Goal: Contribute content: Add original content to the website for others to see

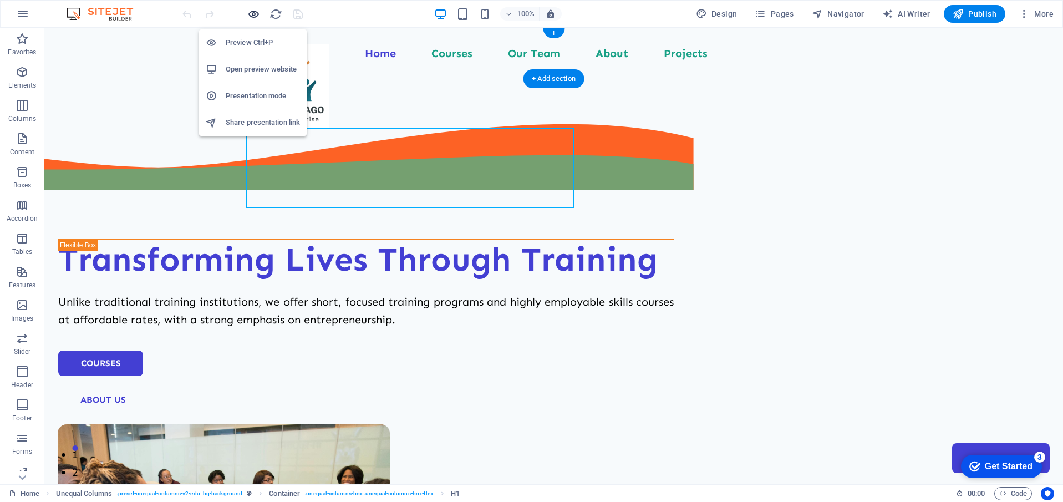
click at [251, 13] on icon "button" at bounding box center [253, 14] width 13 height 13
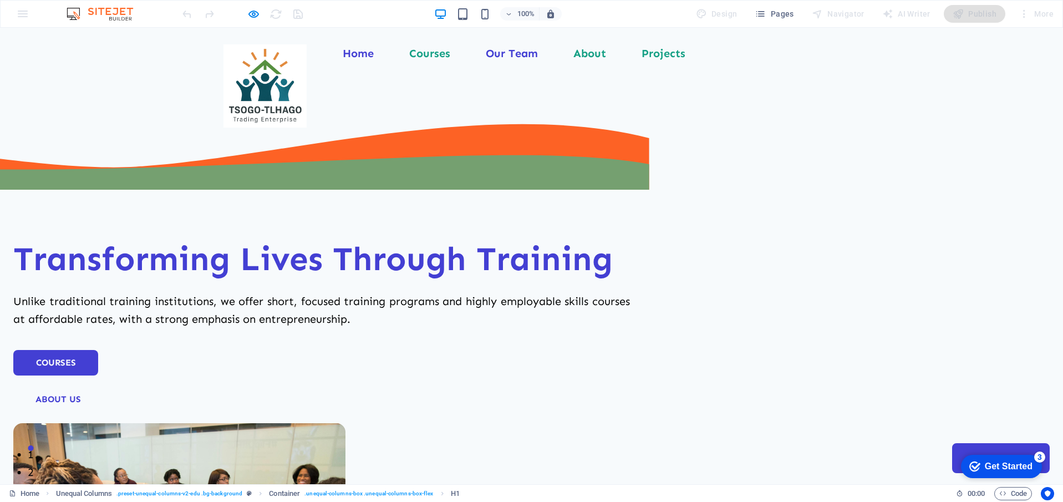
click at [513, 59] on link "Our Team" at bounding box center [512, 53] width 52 height 11
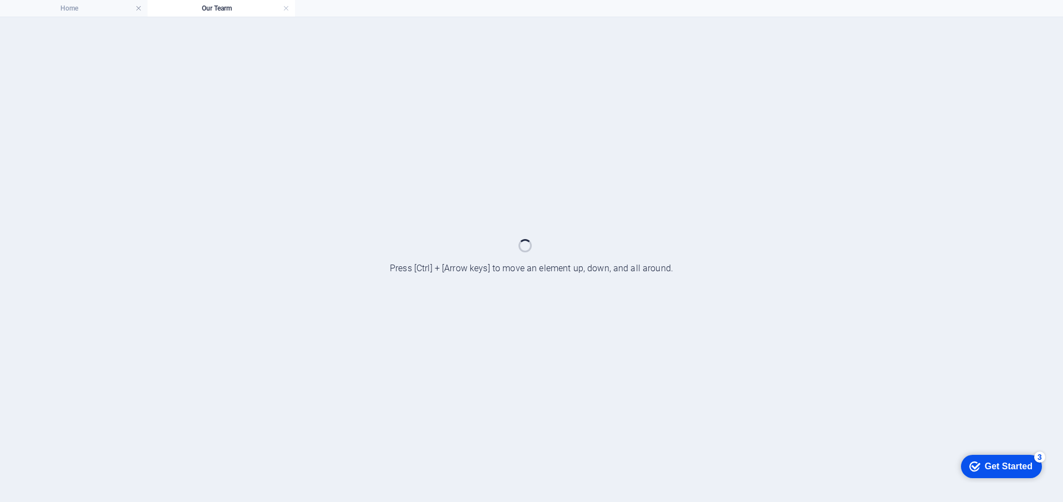
click at [513, 59] on div at bounding box center [531, 259] width 1063 height 485
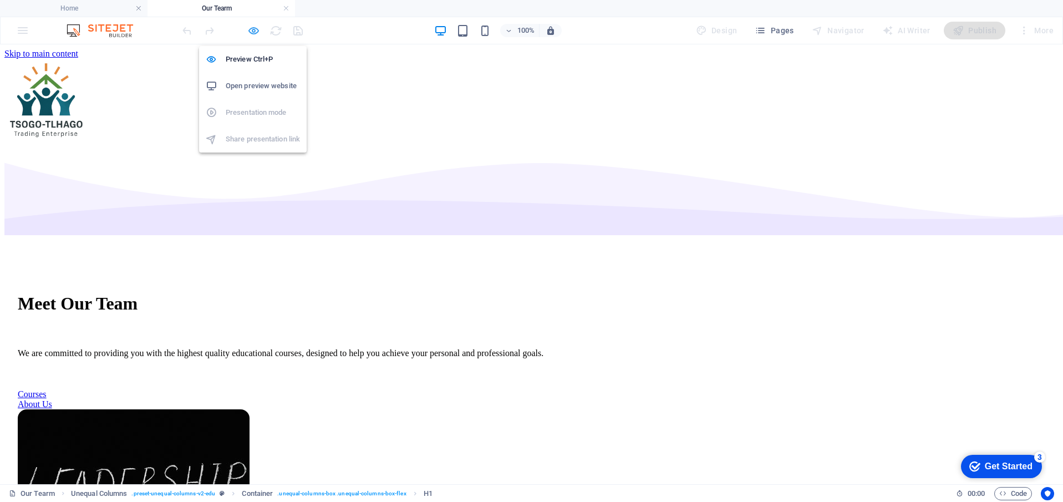
click at [254, 30] on icon "button" at bounding box center [253, 30] width 13 height 13
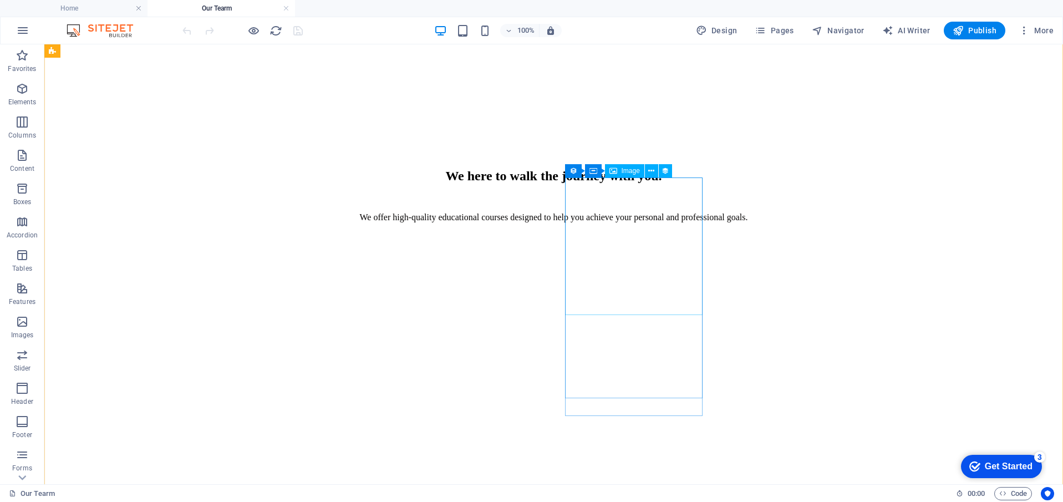
scroll to position [785, 0]
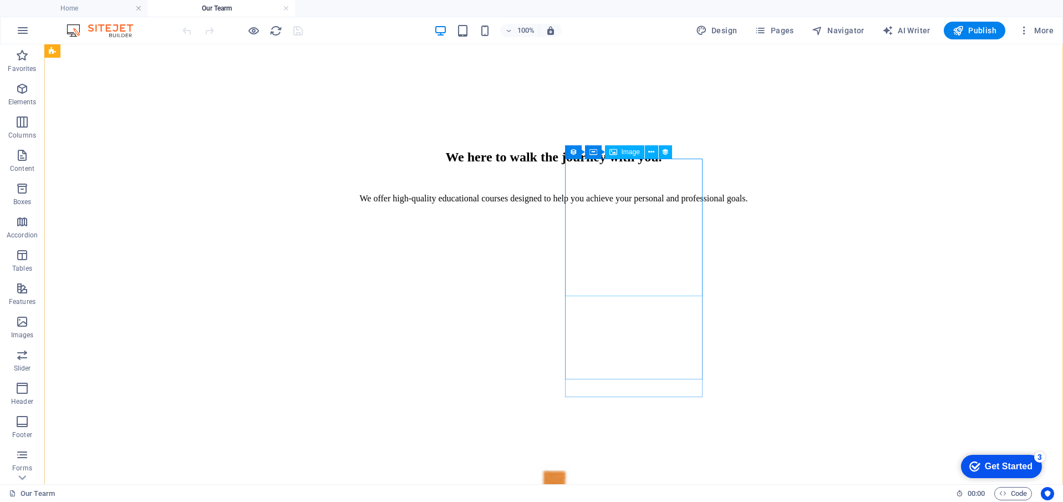
select select "%"
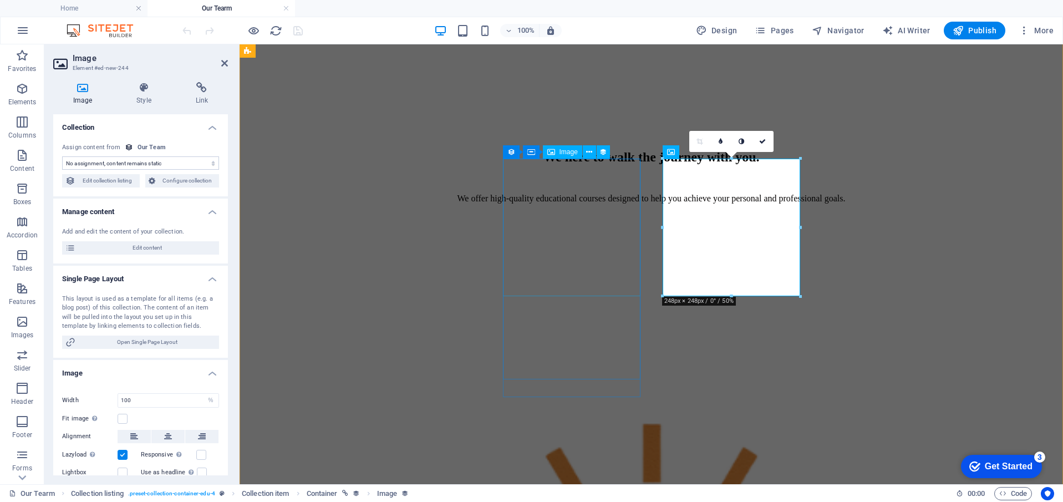
select select "teacher-image"
click at [671, 155] on icon at bounding box center [671, 151] width 8 height 13
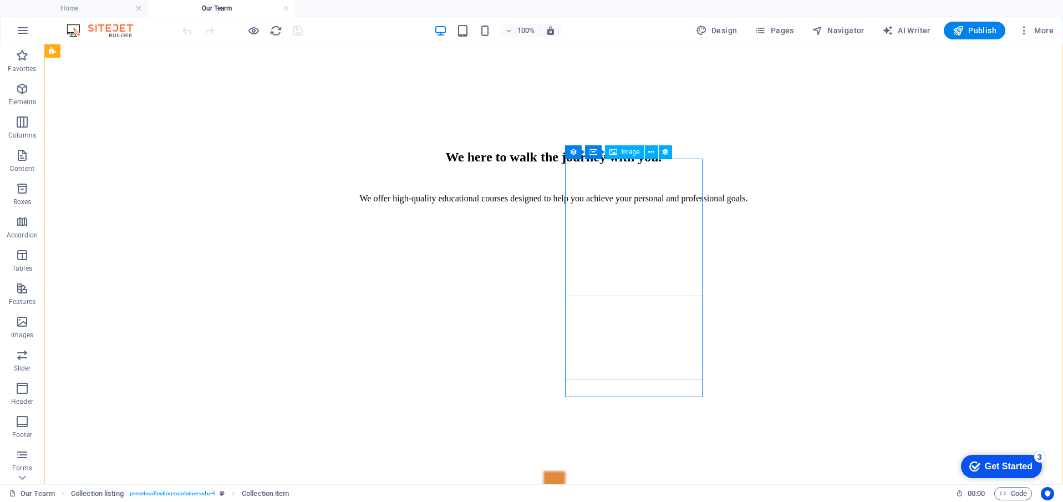
select select "teacher-image"
select select "%"
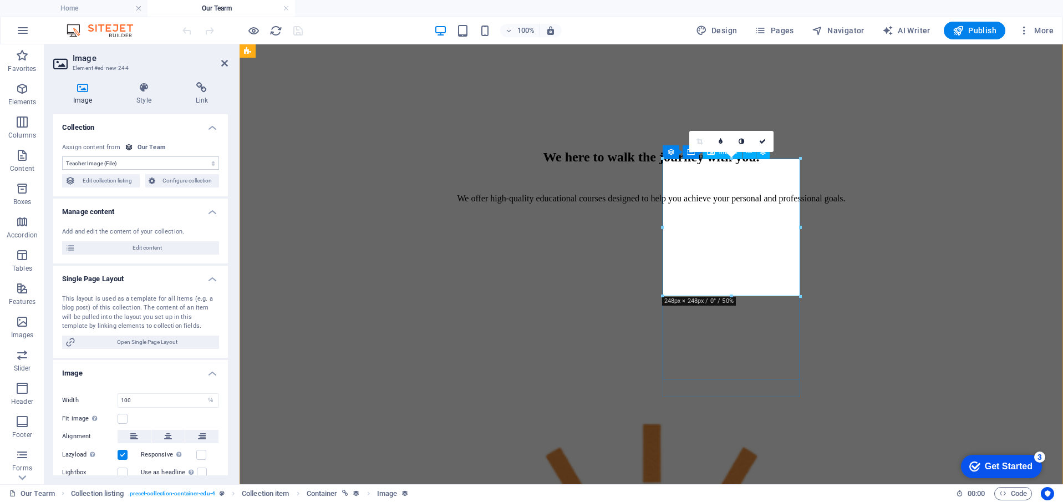
click at [696, 152] on div "16:10 16:9 4:3 1:1 1:2 0" at bounding box center [731, 141] width 84 height 21
click at [143, 150] on div "Our Team" at bounding box center [152, 147] width 28 height 9
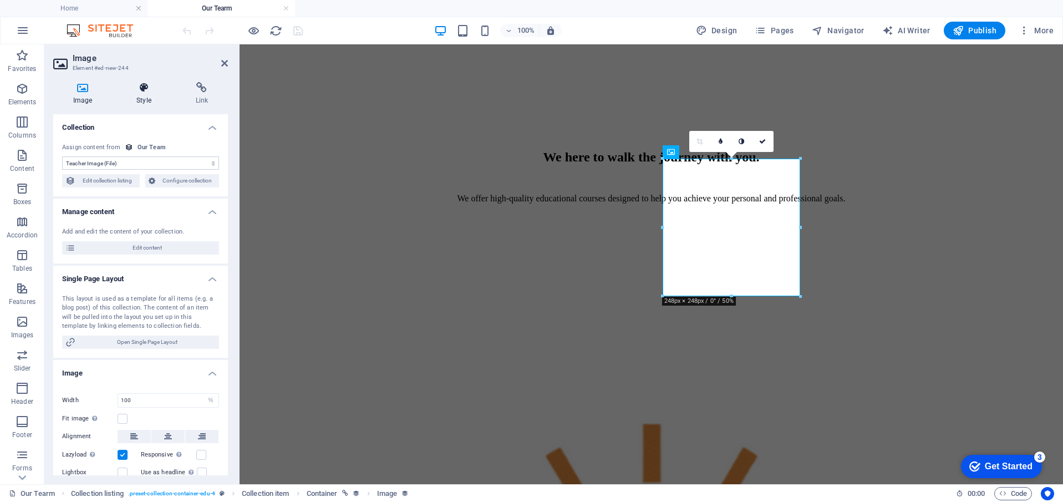
click at [146, 87] on icon at bounding box center [143, 87] width 54 height 11
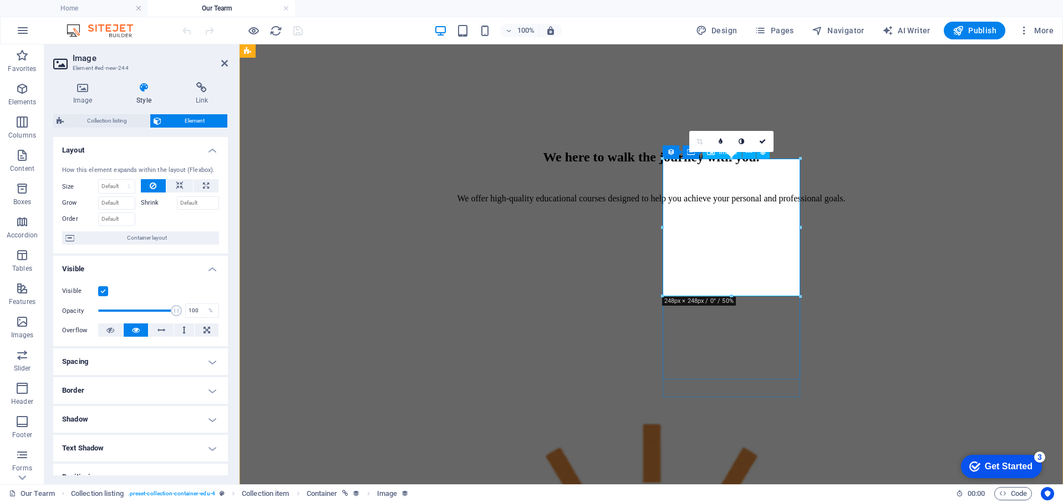
click at [788, 156] on div at bounding box center [732, 158] width 138 height 4
click at [161, 240] on span "Container layout" at bounding box center [147, 237] width 138 height 13
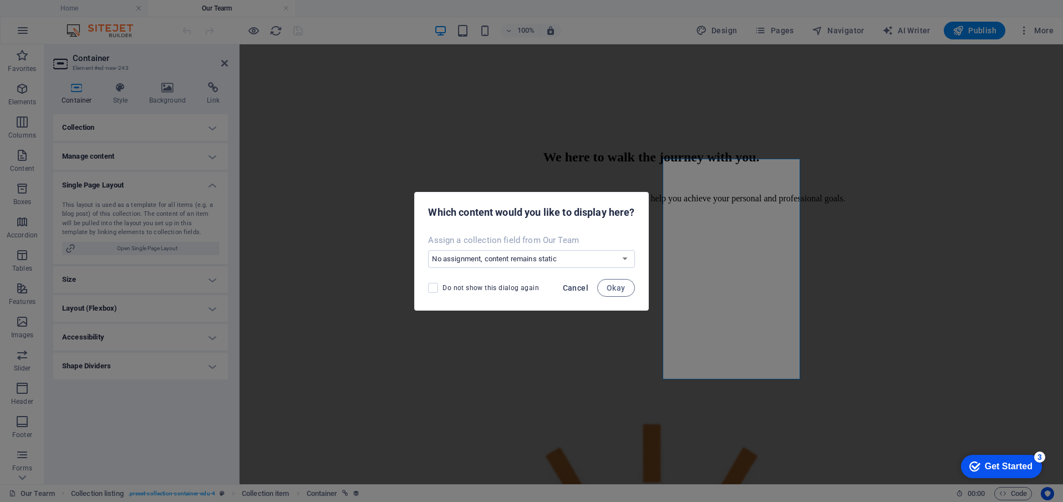
click at [576, 286] on span "Cancel" at bounding box center [576, 287] width 26 height 9
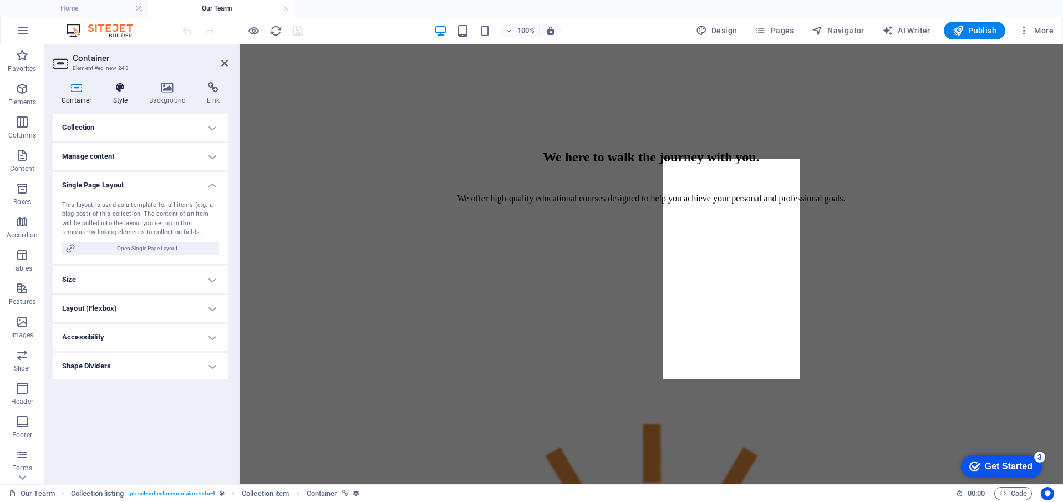
click at [126, 88] on icon at bounding box center [121, 87] width 32 height 11
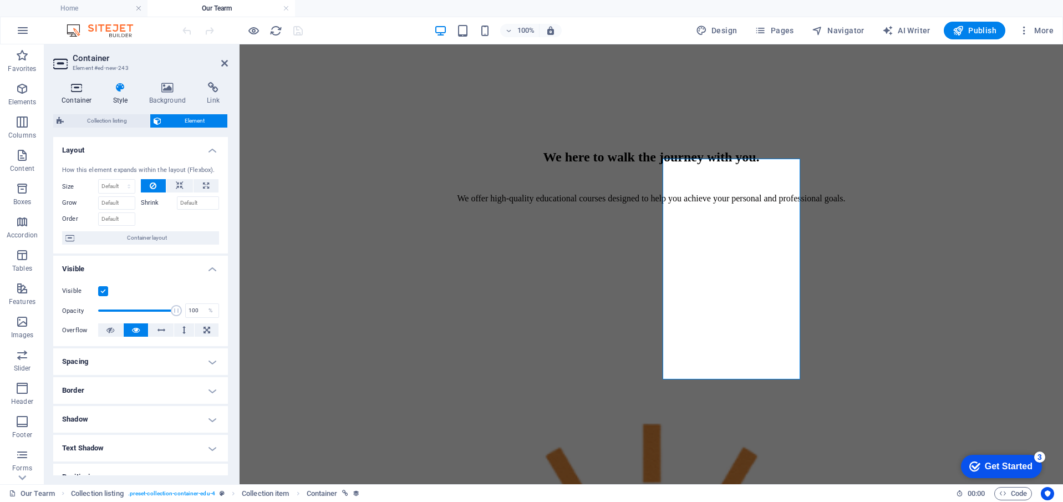
click at [72, 85] on icon at bounding box center [76, 87] width 47 height 11
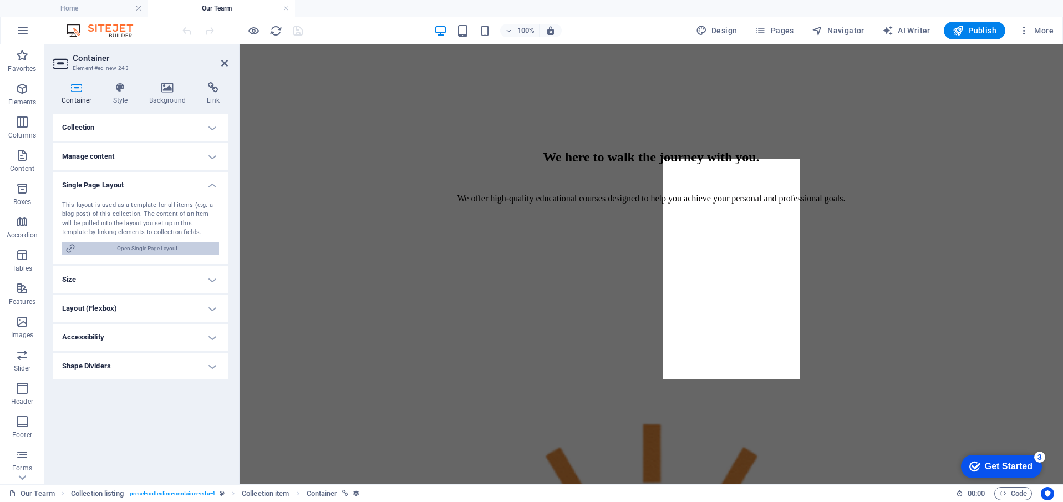
click at [152, 242] on span "Open Single Page Layout" at bounding box center [147, 248] width 137 height 13
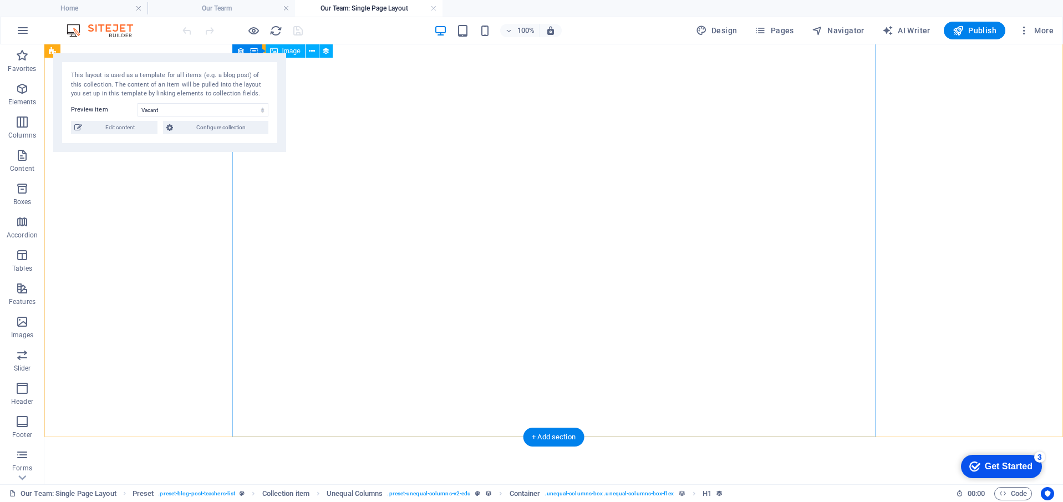
select select "689bbe60108e5894f30c1a68"
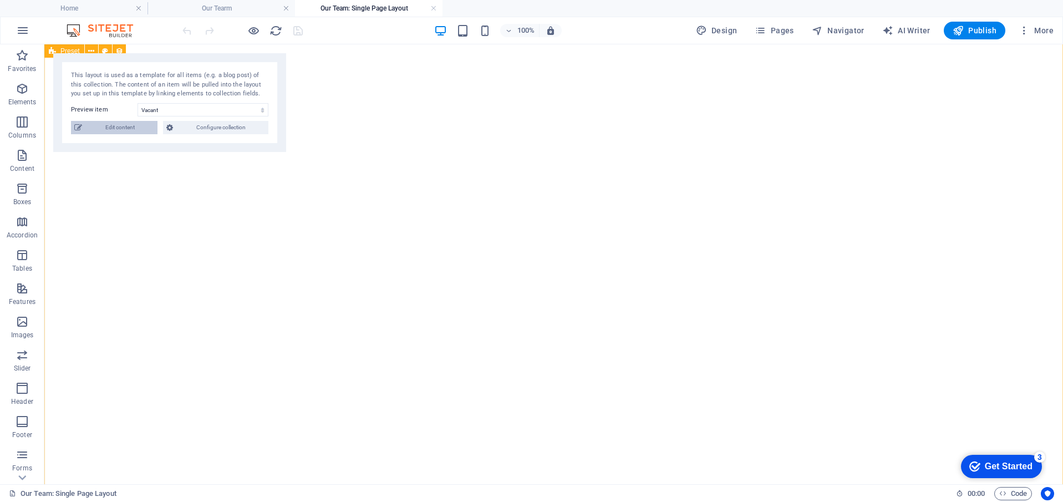
click at [132, 129] on span "Edit content" at bounding box center [119, 127] width 69 height 13
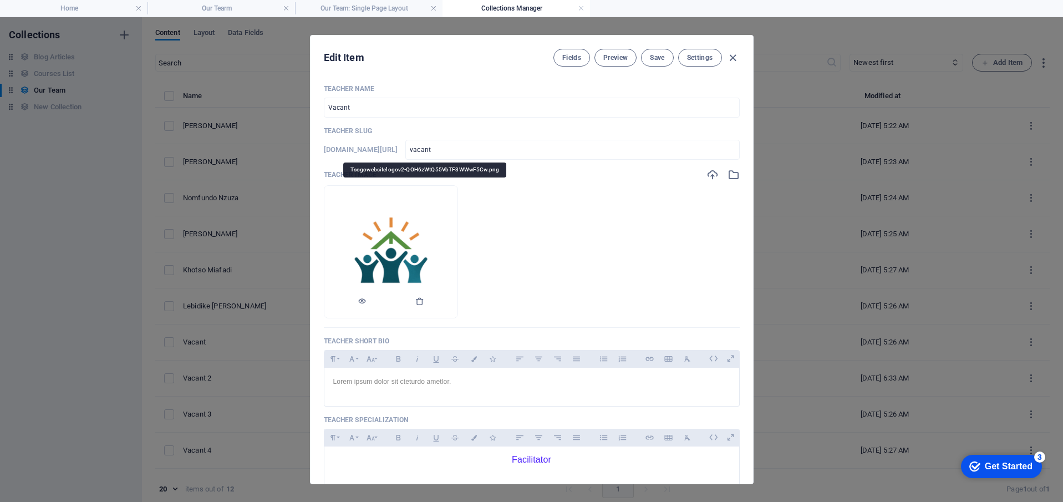
click at [458, 226] on li at bounding box center [391, 251] width 134 height 133
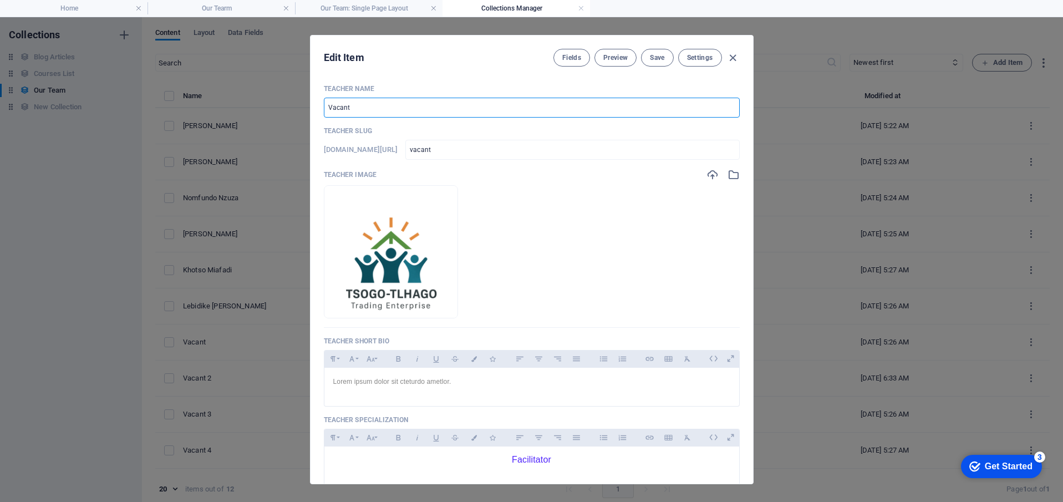
click at [413, 106] on input "Vacant" at bounding box center [532, 108] width 416 height 20
drag, startPoint x: 413, startPoint y: 106, endPoint x: 274, endPoint y: 106, distance: 139.2
click at [274, 106] on div "Edit Item Fields Preview Save Settings Teacher Name Vacant ​ Teacher Slug [DOMA…" at bounding box center [531, 259] width 1063 height 485
type input "F"
type input "f"
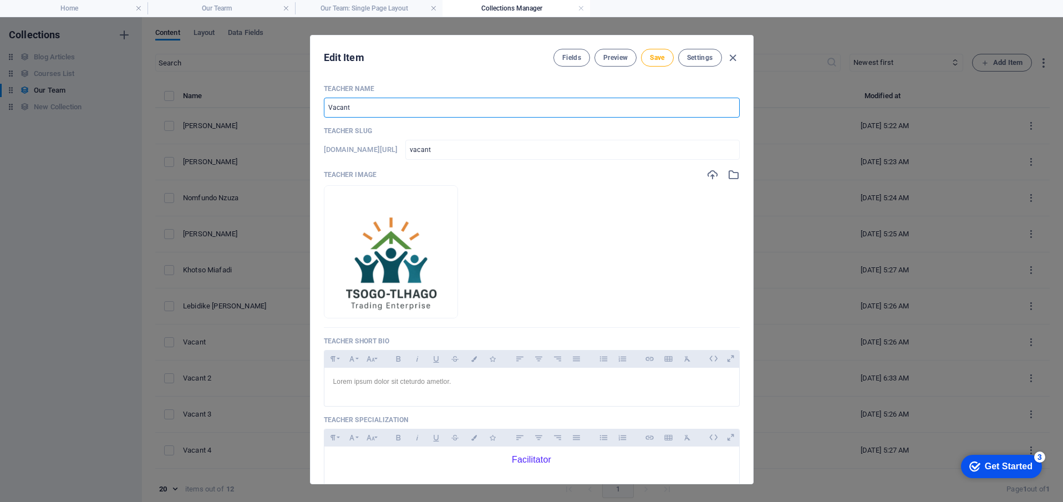
type input "f"
type input "K"
type input "k"
type input "F"
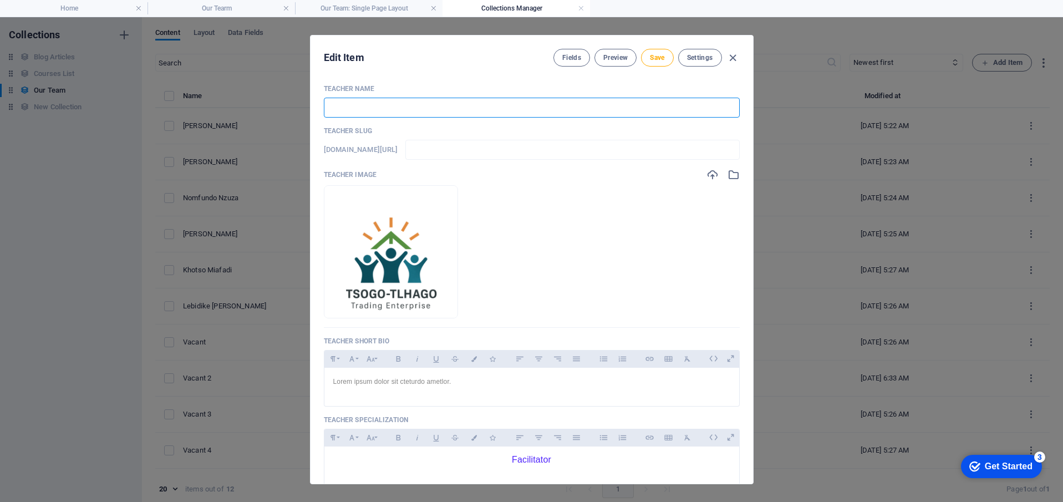
type input "f"
type input "Fi"
type input "fi"
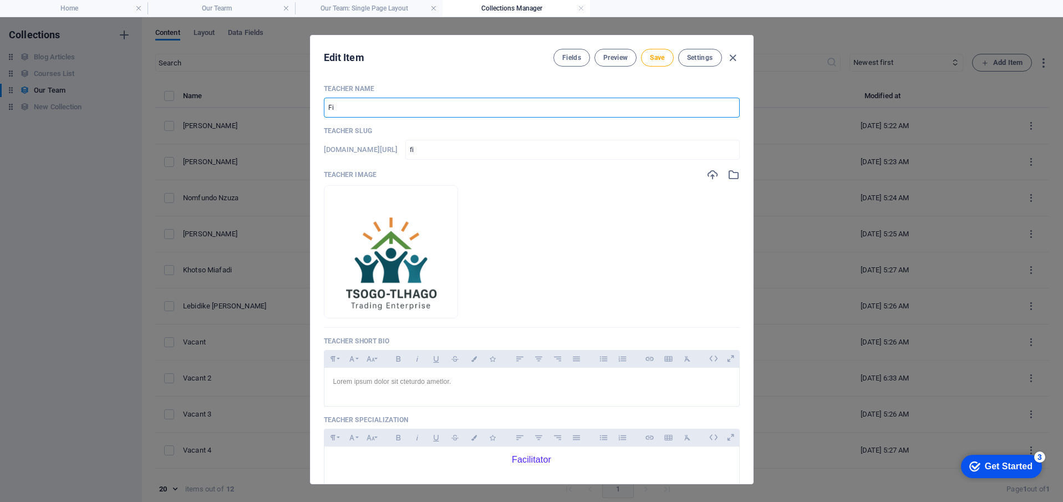
type input "Fif"
type input "fif"
type input "Fifi"
type input "fifi"
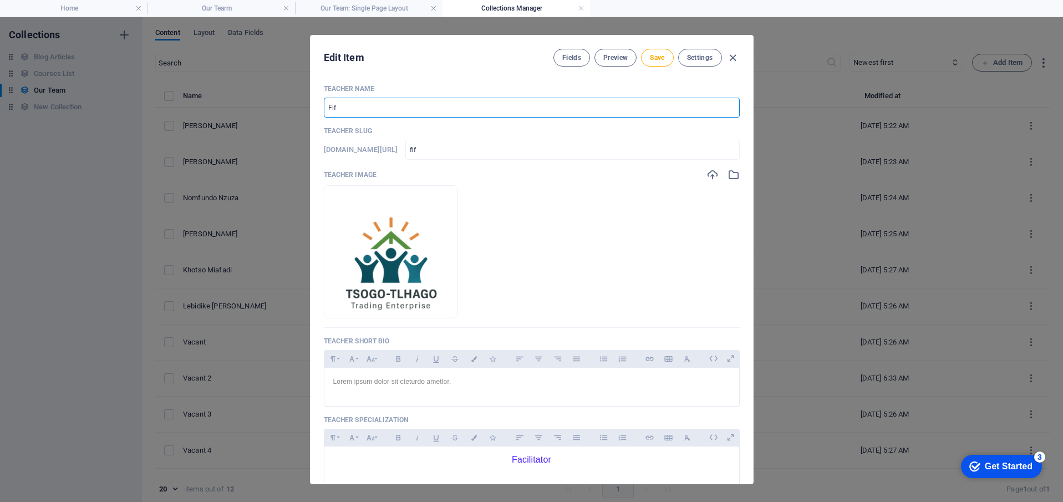
type input "fifi"
type input "Fif"
type input "fif"
type input "Fi"
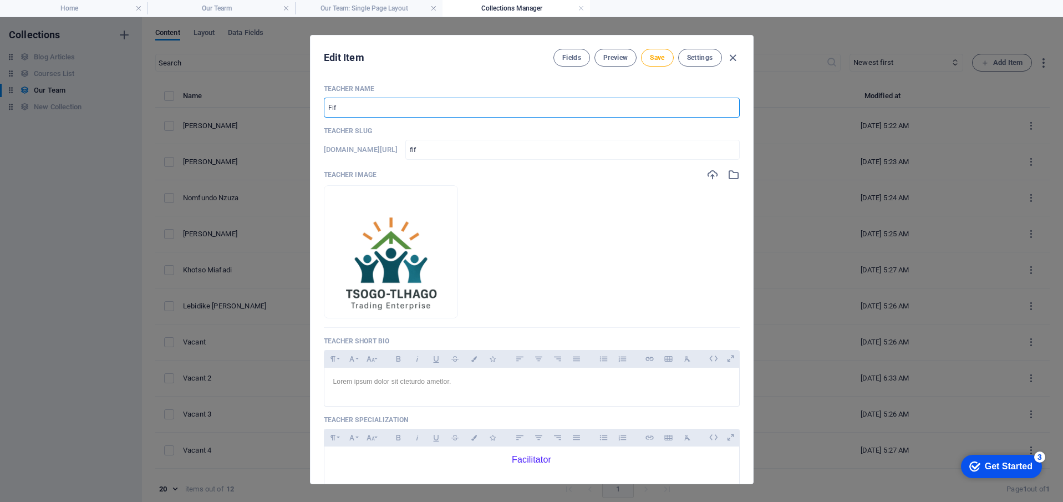
type input "fi"
type input "F"
type input "f"
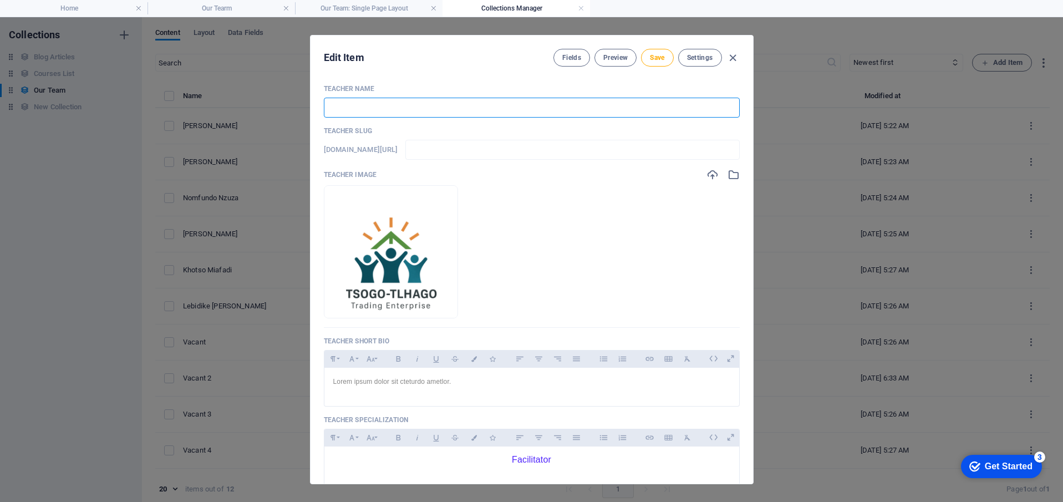
scroll to position [128, 0]
type input "F"
type input "f"
type input "Fi"
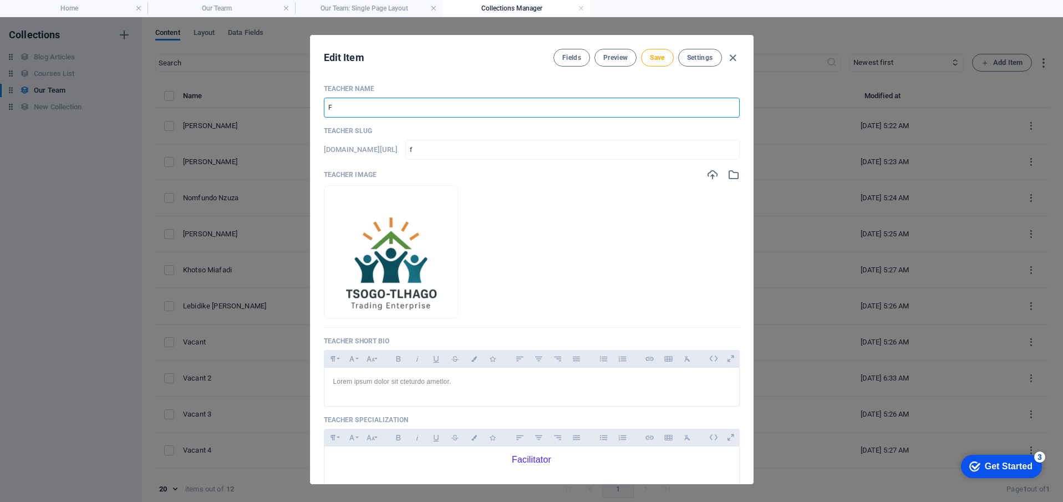
type input "fi"
type input "Fif"
type input "fif"
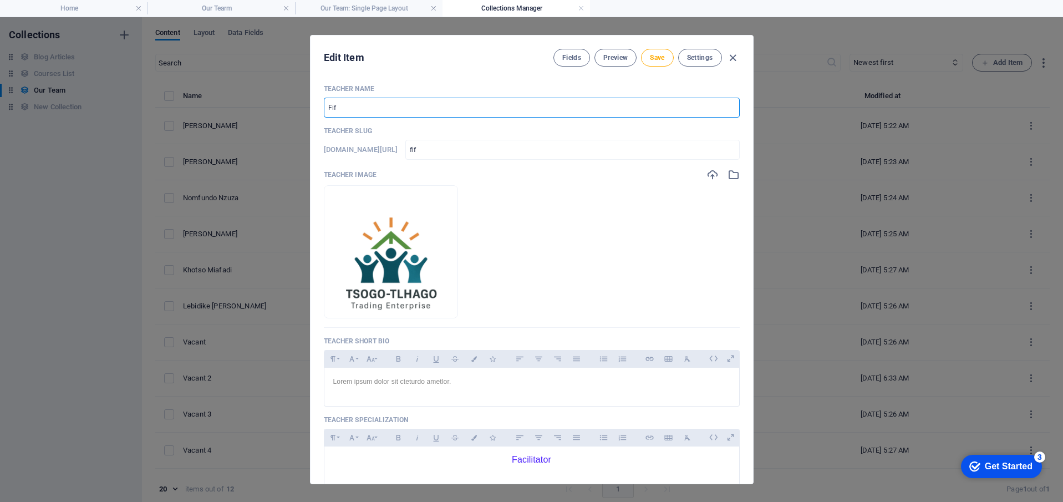
type input "Fifi"
type input "fifi"
type input "Fifim"
type input "fifim"
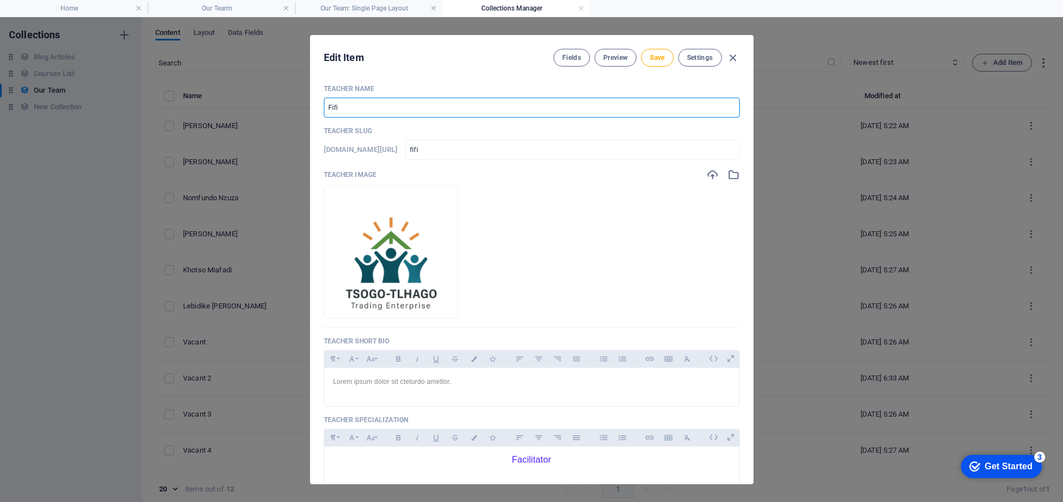
type input "fifim"
type input "Fifima"
type input "fifima"
type input "Fifim"
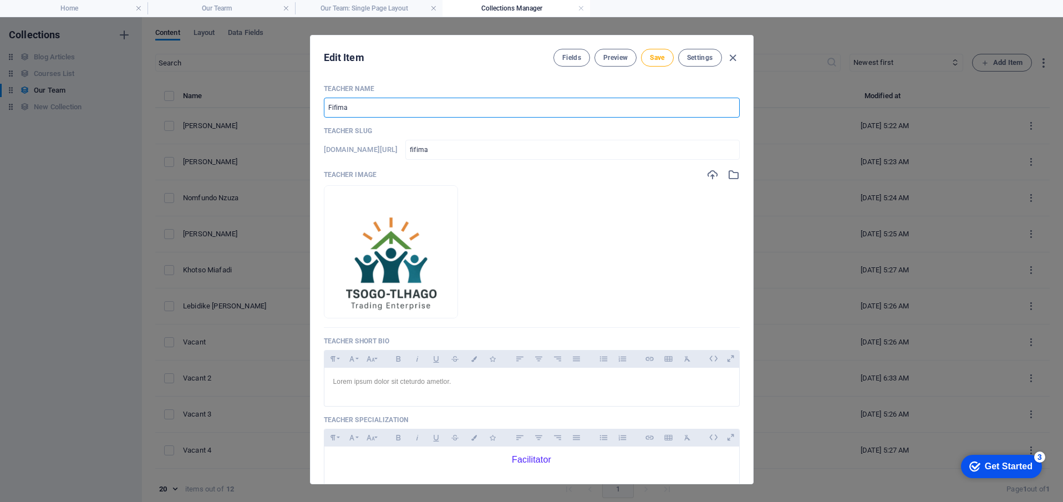
type input "fifim"
type input "Fifimh"
type input "fifimh"
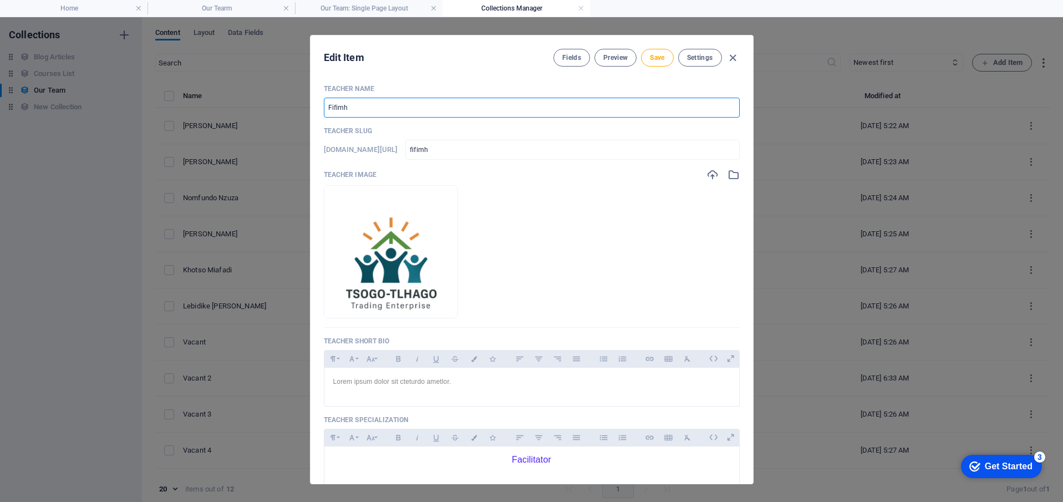
type input "Fifim"
type input "fifim"
type input "Fifi"
type input "fifi"
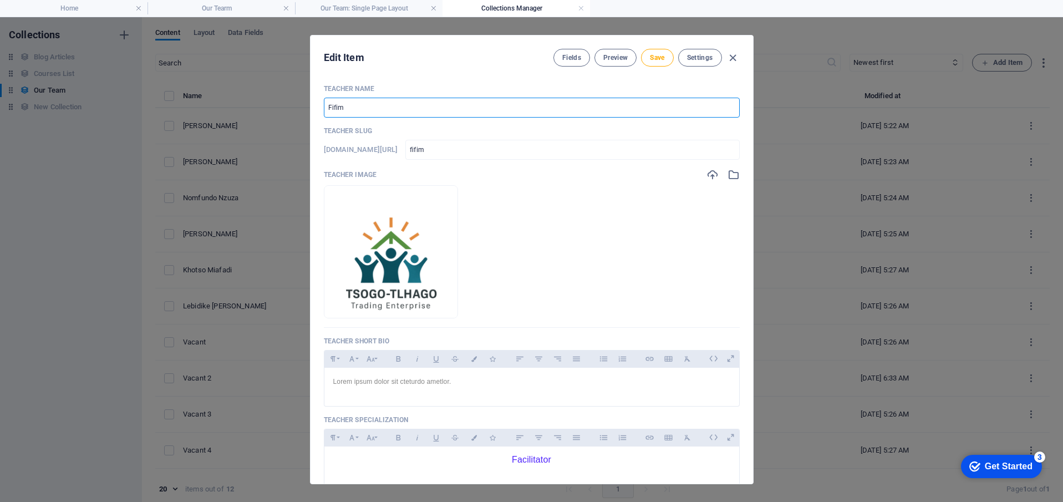
type input "fifi"
type input "Fifi M"
type input "fifi-m"
type input "[PERSON_NAME]"
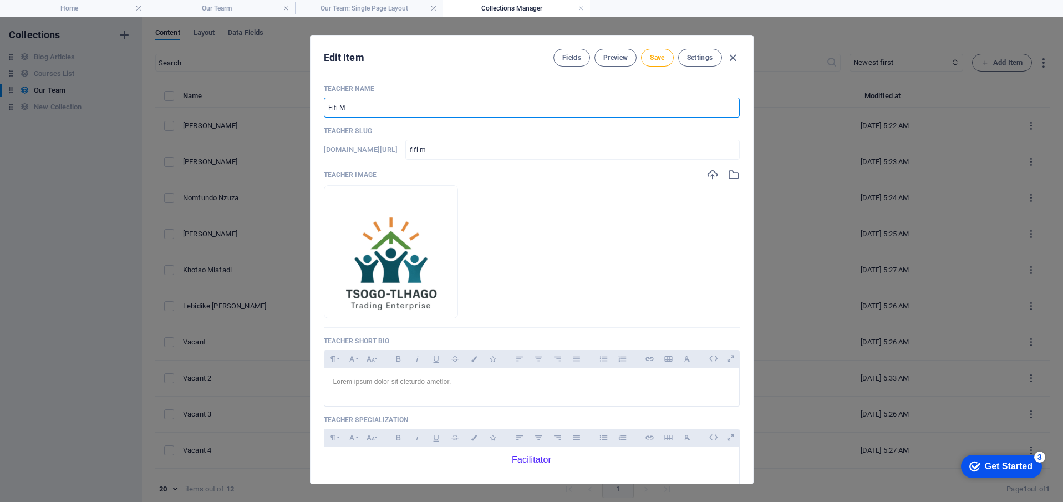
type input "fifi-mh"
type input "[PERSON_NAME]"
type input "fifi-mhe"
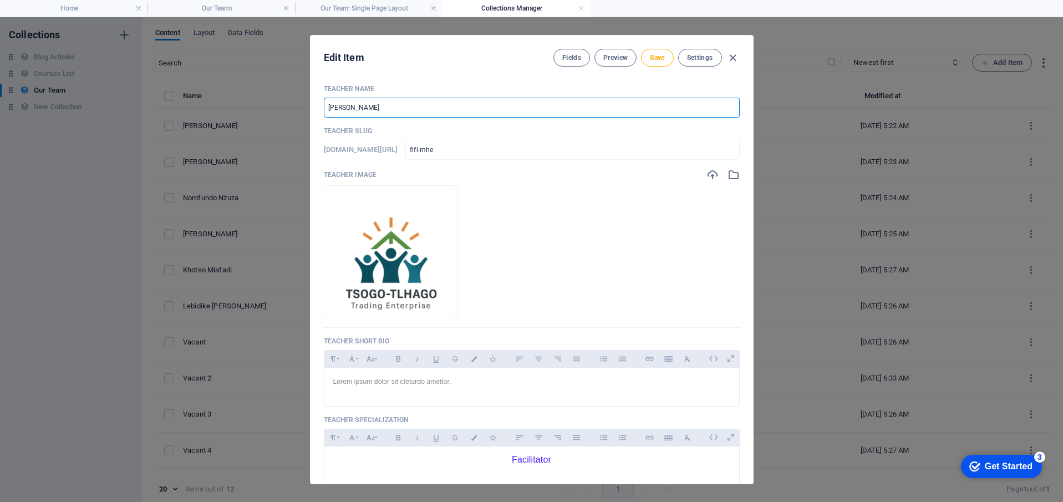
type input "[PERSON_NAME]"
type input "fifi-mhel"
type input "[PERSON_NAME]"
type input "fifi-mhele"
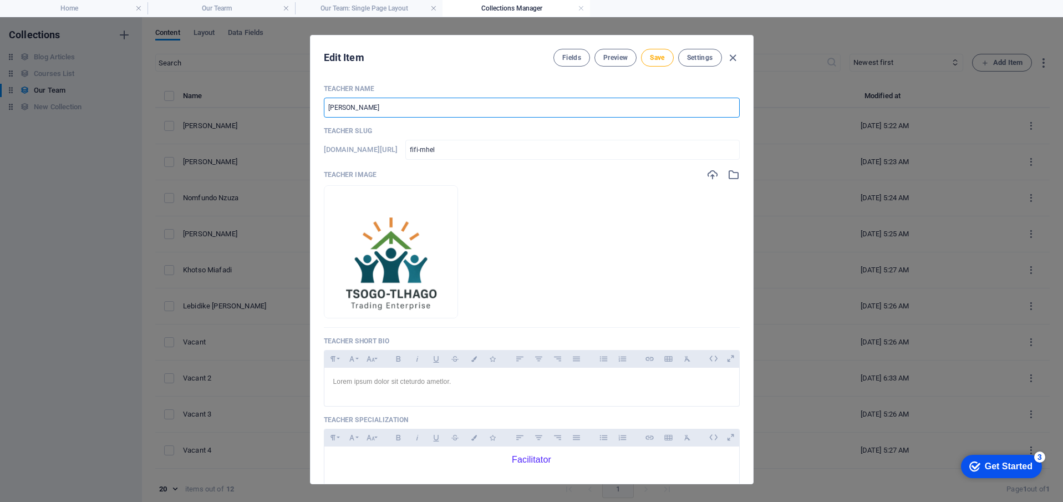
type input "fifi-mhele"
type input "[PERSON_NAME]"
click at [443, 240] on img at bounding box center [391, 252] width 132 height 132
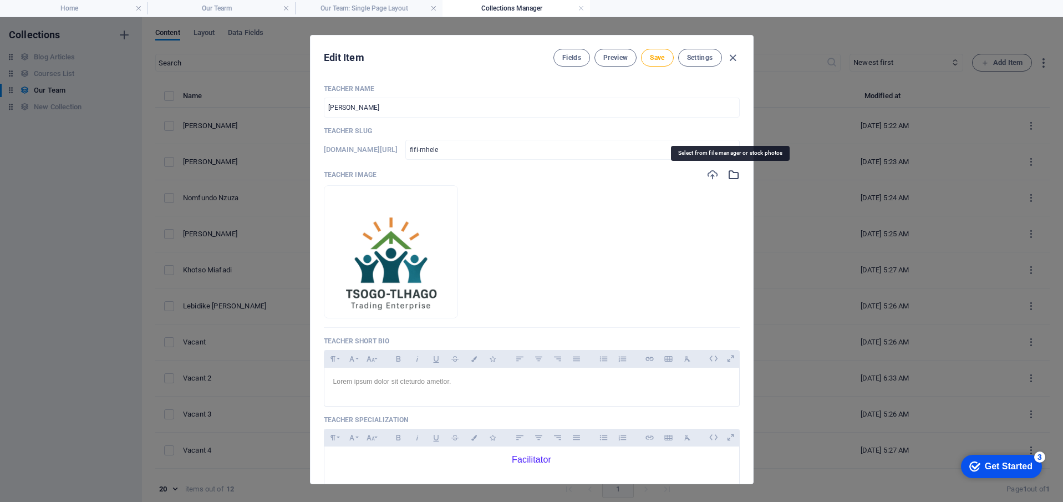
click at [730, 177] on icon "button" at bounding box center [734, 175] width 12 height 12
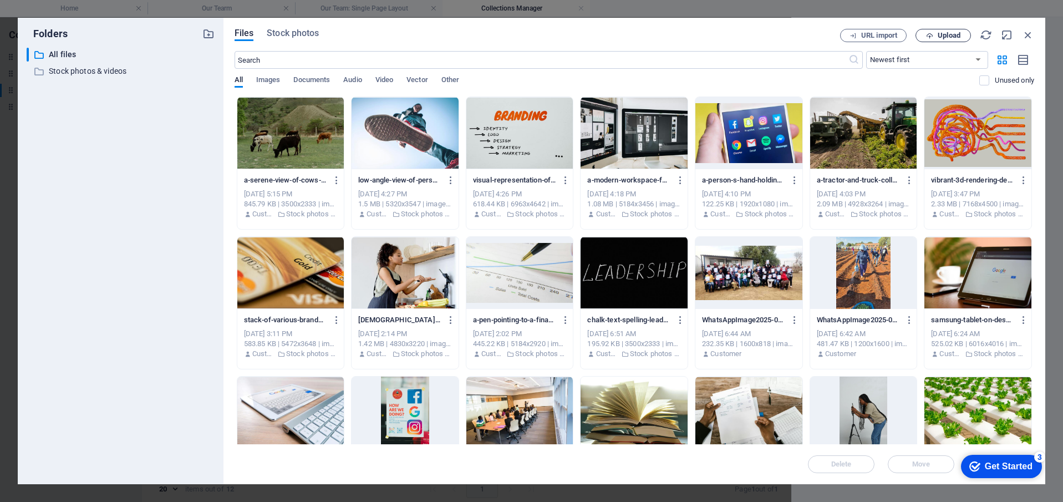
click at [947, 38] on span "Upload" at bounding box center [949, 35] width 23 height 7
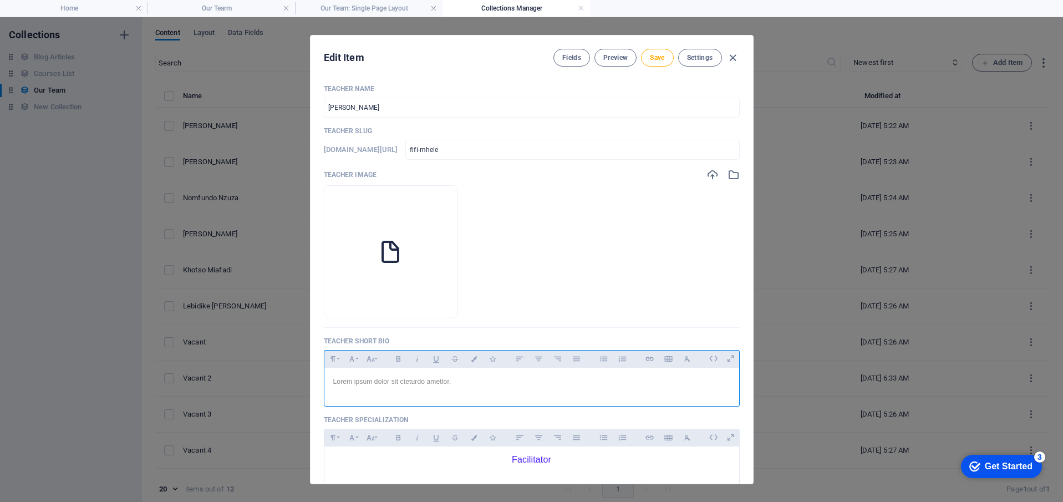
click at [452, 389] on div "Lorem ipsum dolor sit cteturdo ametlor." at bounding box center [531, 384] width 415 height 33
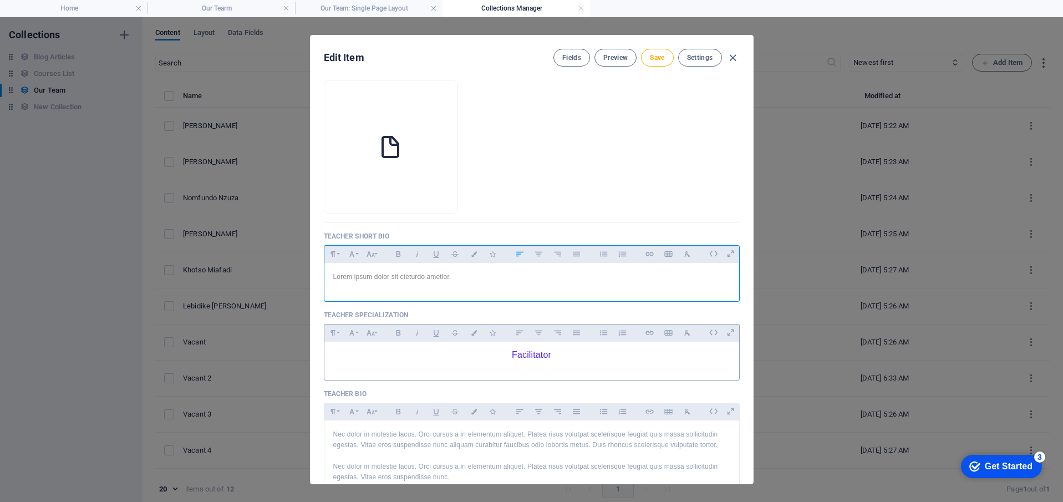
scroll to position [106, 0]
click at [561, 362] on div "Facilitator" at bounding box center [531, 357] width 415 height 33
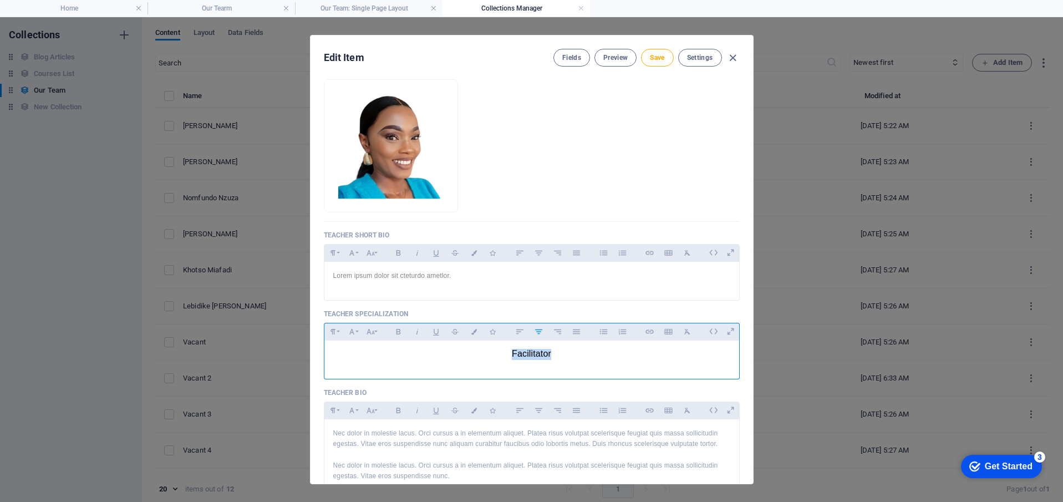
drag, startPoint x: 552, startPoint y: 357, endPoint x: 505, endPoint y: 354, distance: 46.7
click at [505, 354] on p "Facilitator" at bounding box center [531, 354] width 397 height 11
click at [662, 59] on span "Save" at bounding box center [657, 57] width 14 height 9
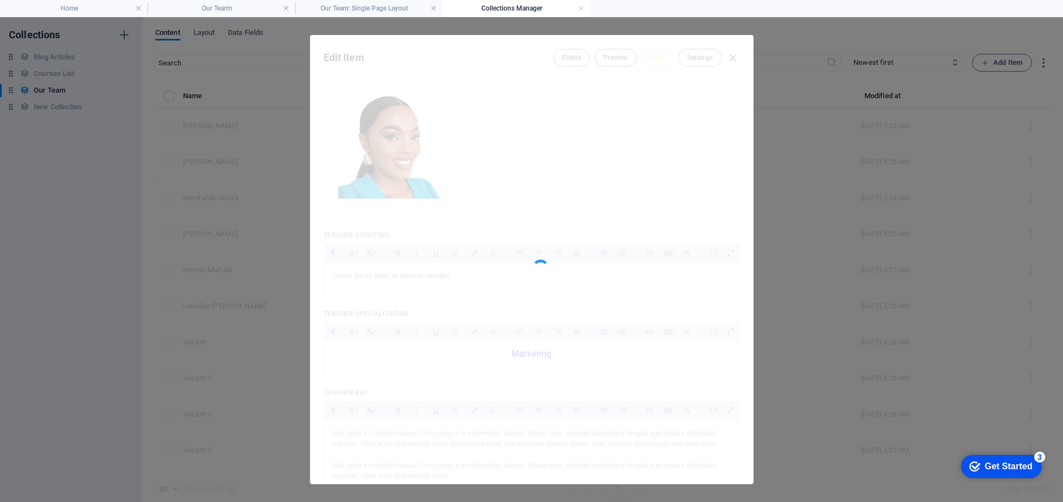
click at [626, 61] on div at bounding box center [532, 259] width 443 height 448
type input "fifi-mhele"
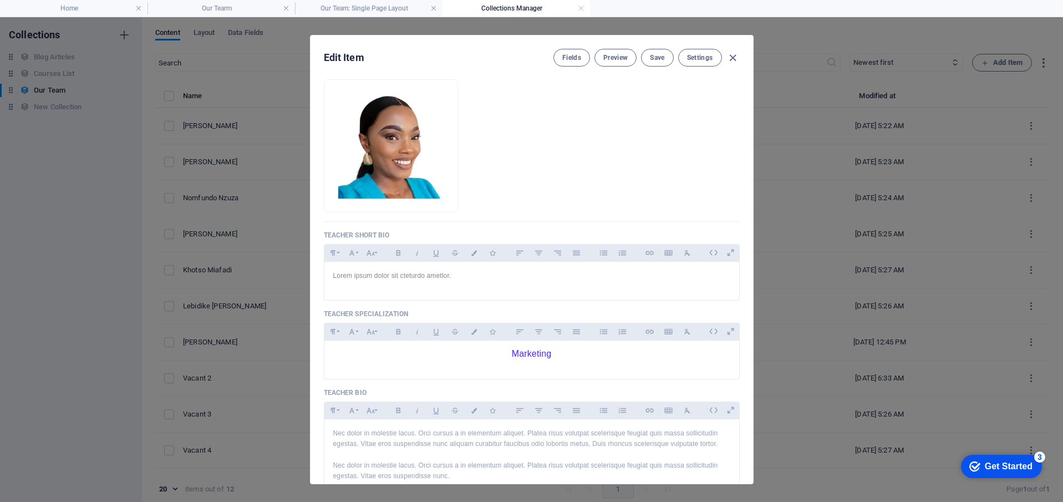
click at [626, 61] on span "Preview" at bounding box center [615, 57] width 24 height 9
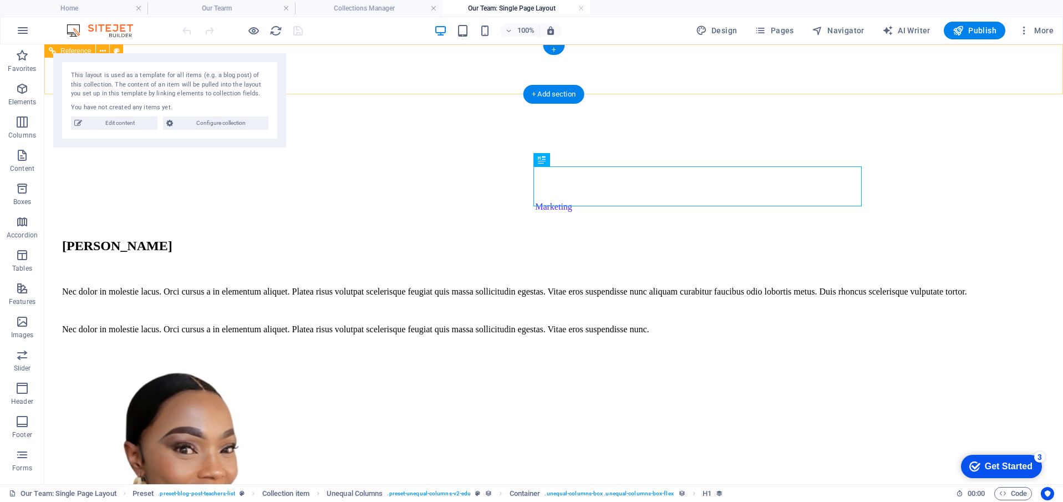
scroll to position [0, 0]
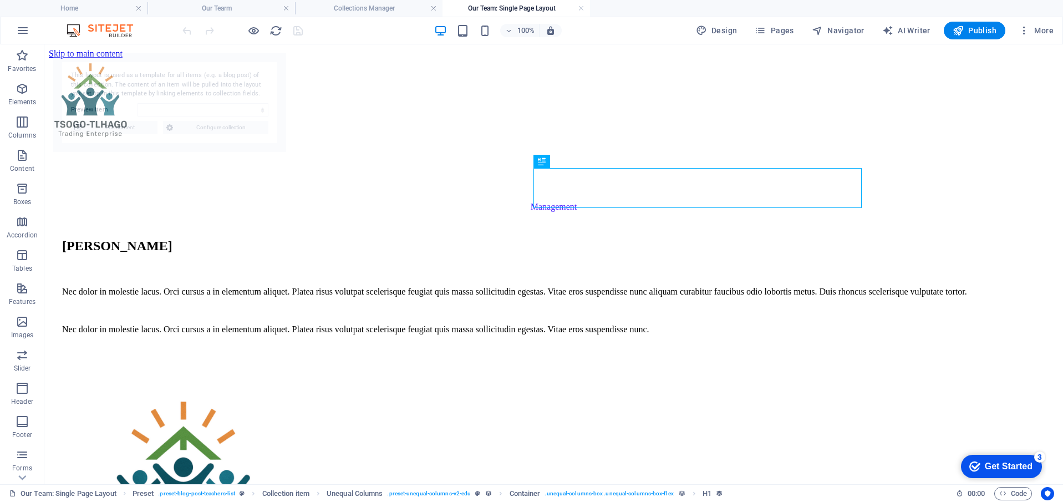
select select "689bbe60108e5894f30c1a68"
